Goal: Information Seeking & Learning: Find specific fact

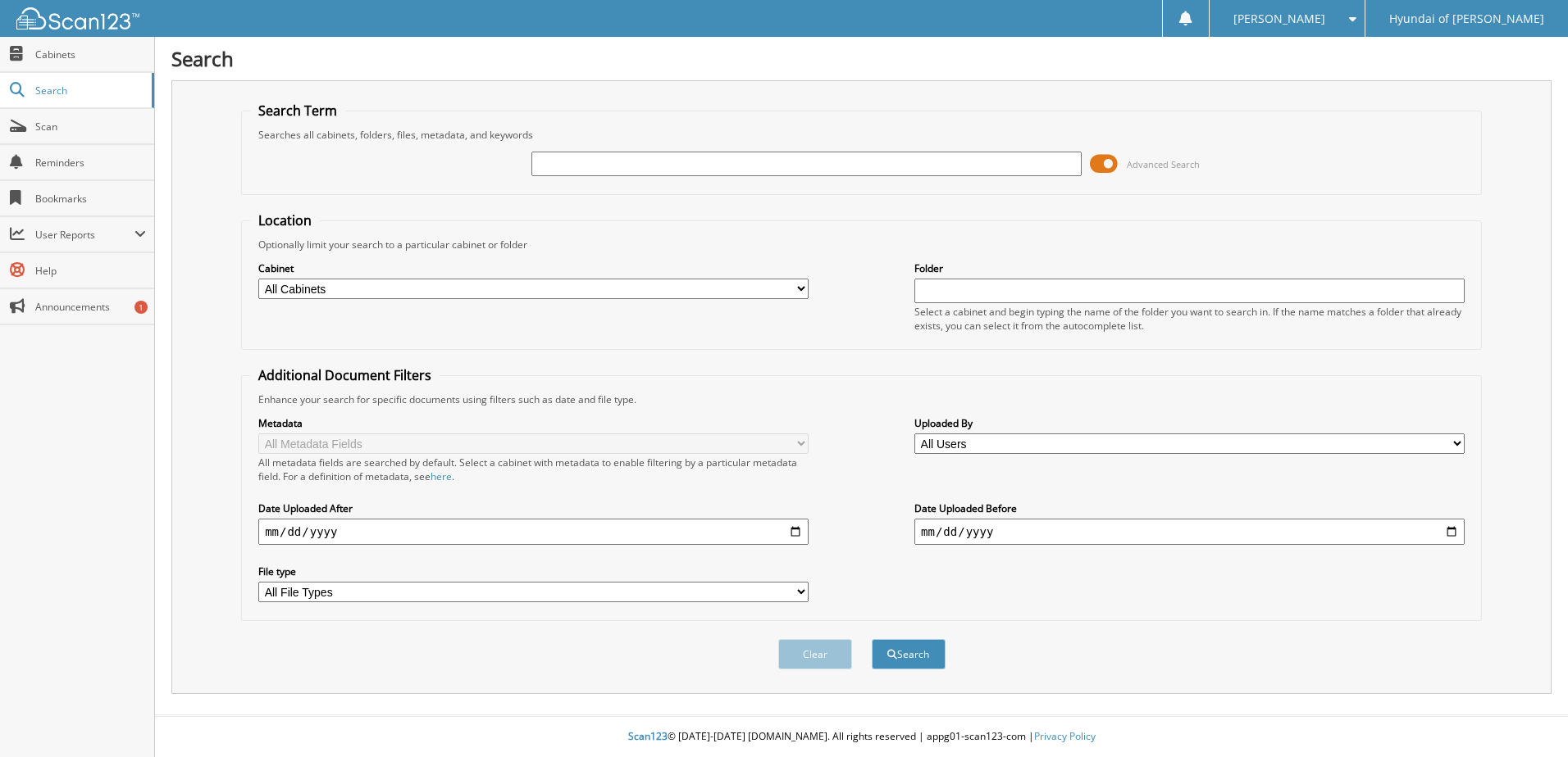
click at [537, 166] on input "text" at bounding box center [806, 164] width 551 height 24
type input "70231"
click at [872, 640] on button "Search" at bounding box center [908, 655] width 74 height 31
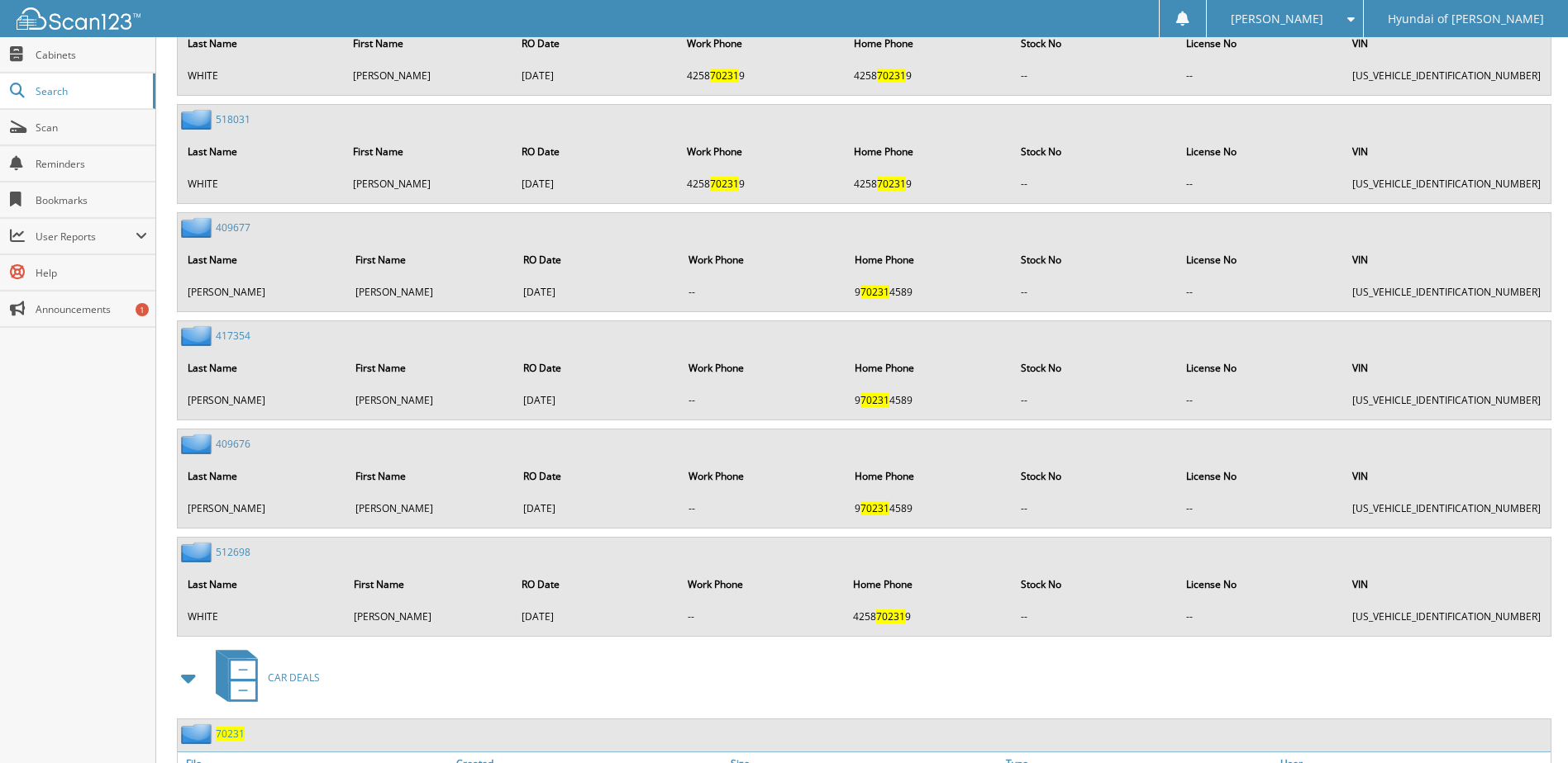
scroll to position [1433, 0]
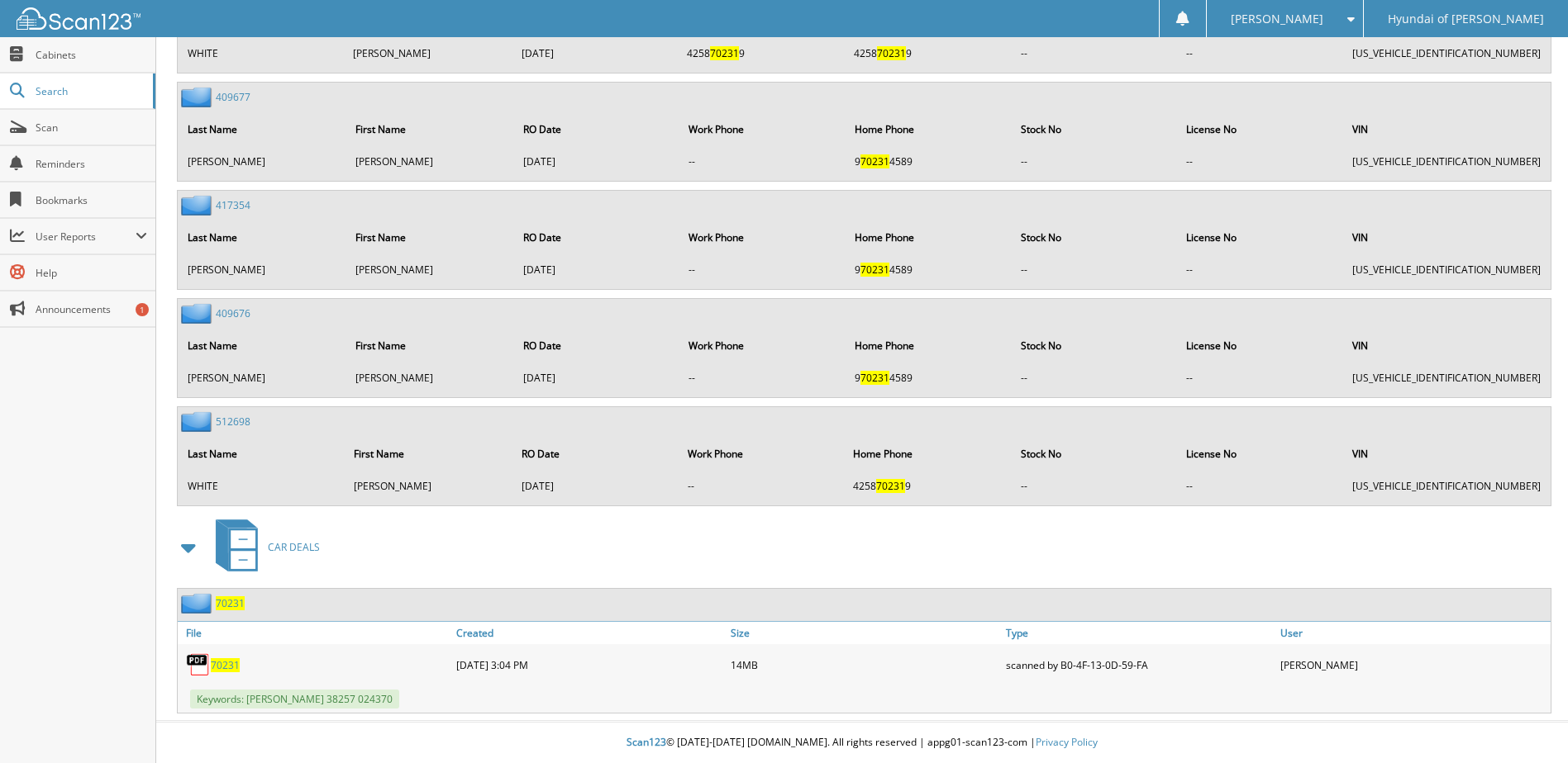
click at [224, 669] on span "70231" at bounding box center [224, 665] width 29 height 14
